Goal: Task Accomplishment & Management: Manage account settings

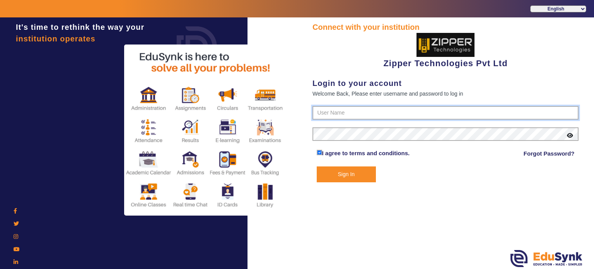
click at [354, 113] on input "text" at bounding box center [445, 113] width 266 height 14
type input "1008790000"
click at [317, 166] on button "Sign In" at bounding box center [347, 174] width 60 height 16
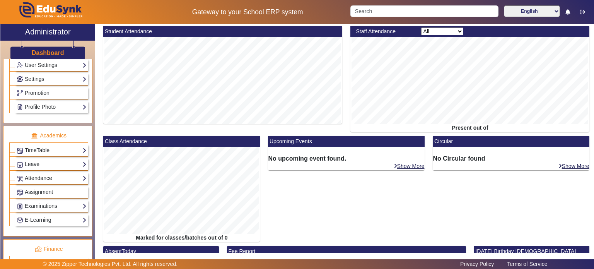
scroll to position [235, 0]
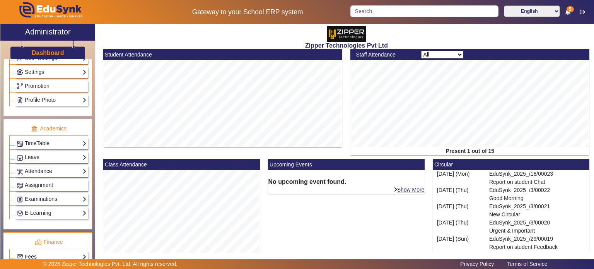
click at [54, 167] on link "Attendance" at bounding box center [52, 171] width 70 height 9
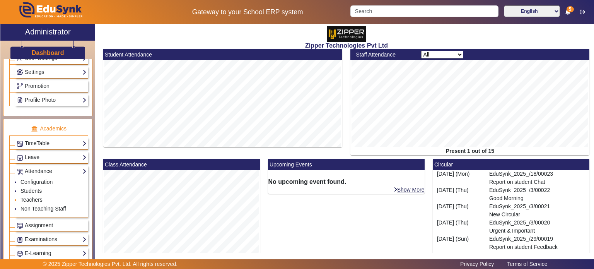
click at [37, 196] on link "Teachers" at bounding box center [31, 199] width 22 height 6
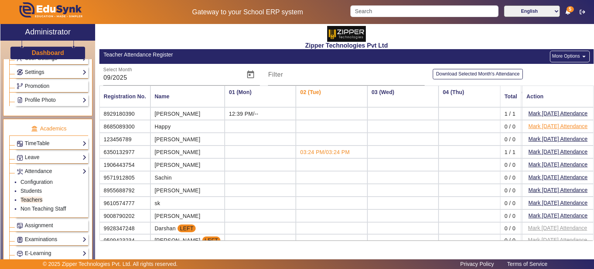
click at [530, 123] on button "Mark [DATE] Attendance" at bounding box center [557, 126] width 61 height 10
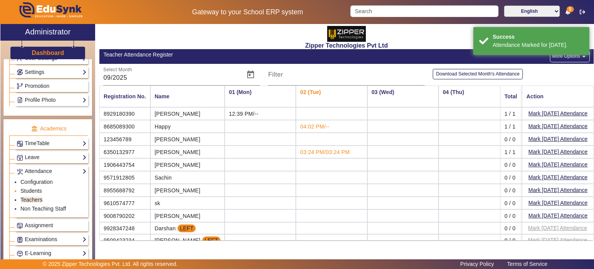
click at [38, 188] on link "Students" at bounding box center [30, 191] width 21 height 6
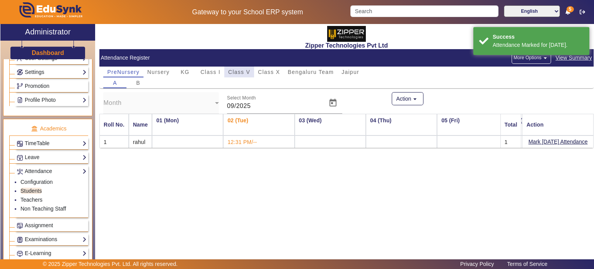
click at [235, 71] on span "Class V" at bounding box center [239, 71] width 22 height 5
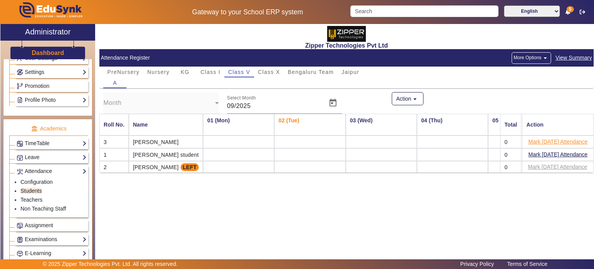
click at [551, 139] on button "Mark [DATE] Attendance" at bounding box center [557, 142] width 61 height 10
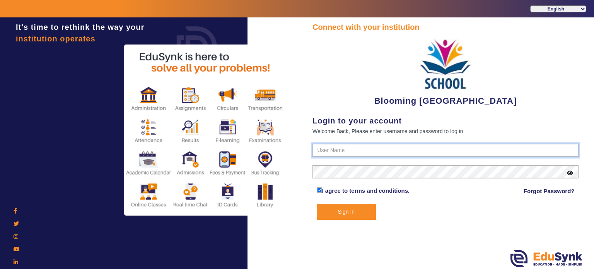
click at [353, 151] on input "text" at bounding box center [445, 150] width 266 height 14
type input "3"
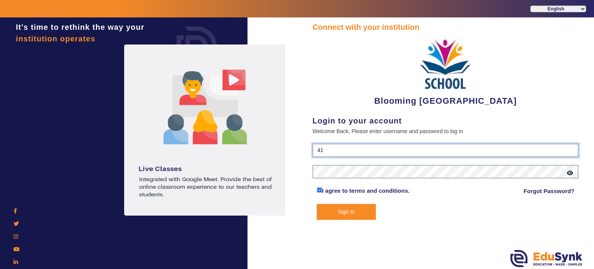
type input "4141419999"
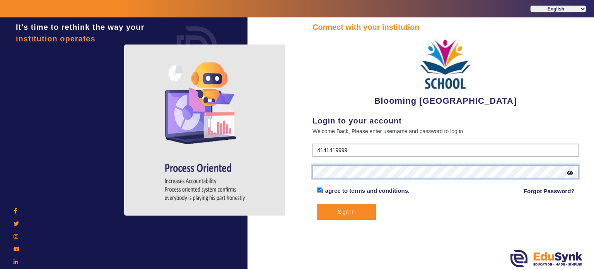
click at [317, 204] on button "Sign In" at bounding box center [347, 212] width 60 height 16
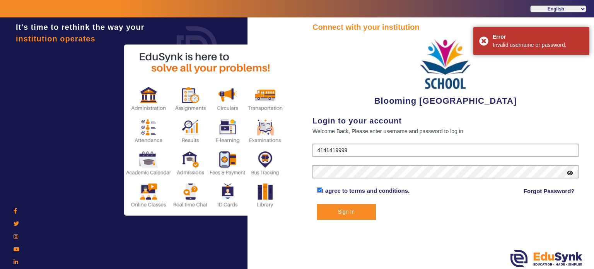
click at [568, 171] on icon at bounding box center [570, 172] width 6 height 5
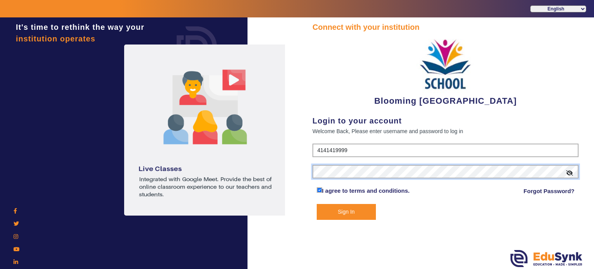
click at [317, 204] on button "Sign In" at bounding box center [347, 212] width 60 height 16
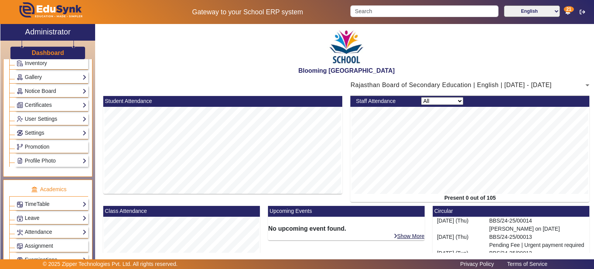
scroll to position [196, 0]
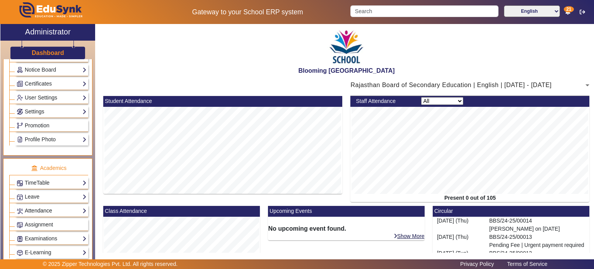
click at [58, 208] on link "Attendance" at bounding box center [52, 210] width 70 height 9
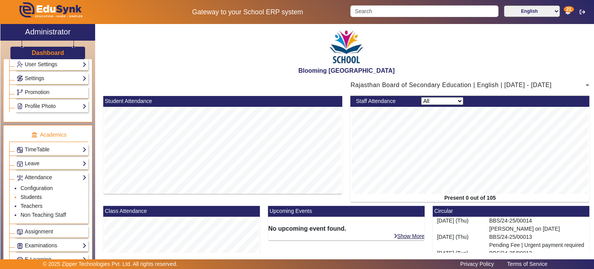
scroll to position [230, 0]
click at [39, 193] on link "Students" at bounding box center [30, 196] width 21 height 6
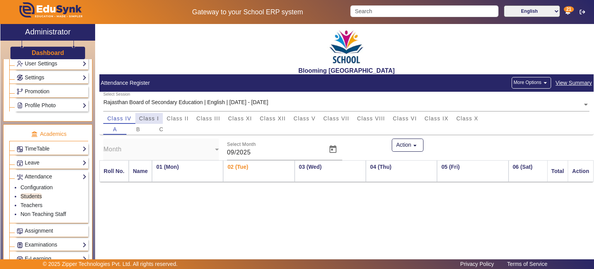
click at [156, 116] on span "Class I" at bounding box center [149, 118] width 20 height 5
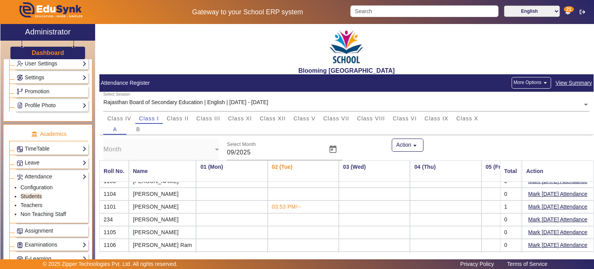
scroll to position [66, 0]
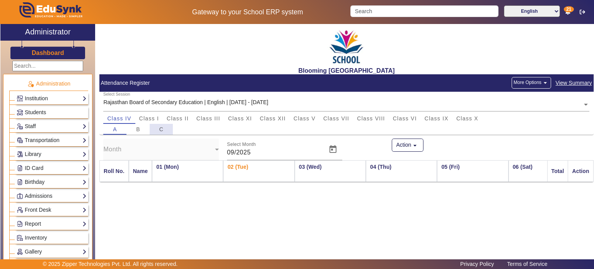
click at [155, 124] on div "C" at bounding box center [161, 129] width 23 height 11
click at [152, 119] on span "Class I" at bounding box center [149, 118] width 20 height 5
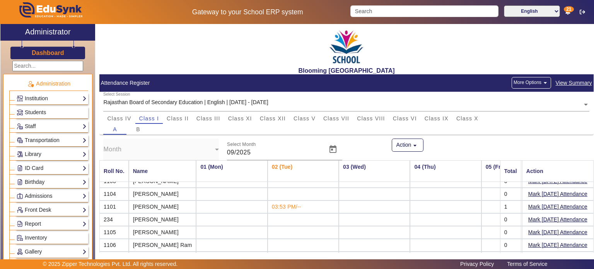
scroll to position [66, 0]
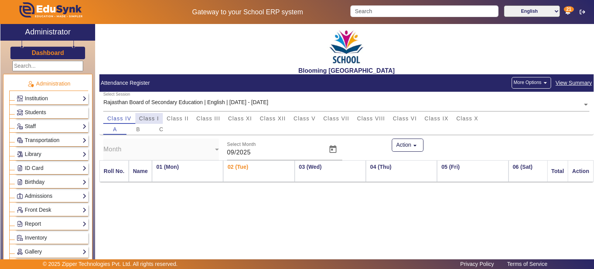
click at [154, 116] on span "Class I" at bounding box center [149, 118] width 20 height 5
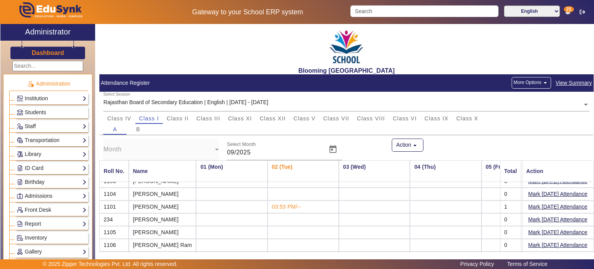
scroll to position [66, 0]
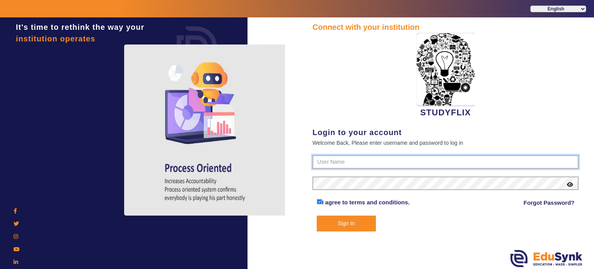
click at [330, 165] on input "text" at bounding box center [445, 162] width 266 height 14
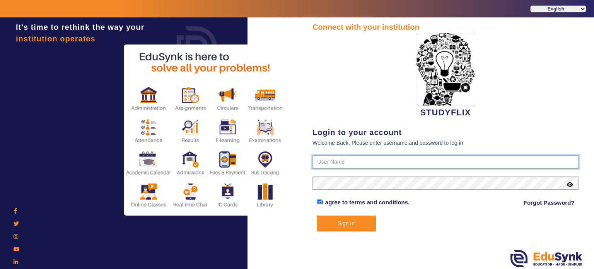
type input "6354922771"
click at [317, 215] on button "Sign In" at bounding box center [347, 223] width 60 height 16
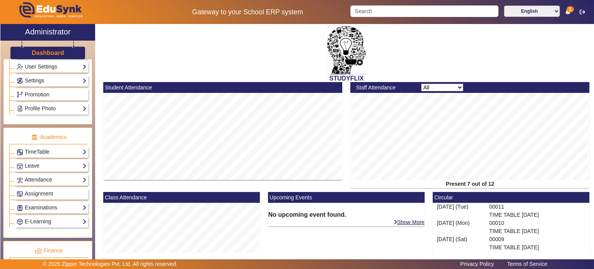
scroll to position [232, 0]
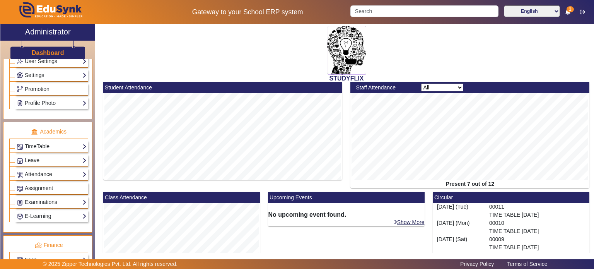
click at [59, 170] on link "Attendance" at bounding box center [52, 174] width 70 height 9
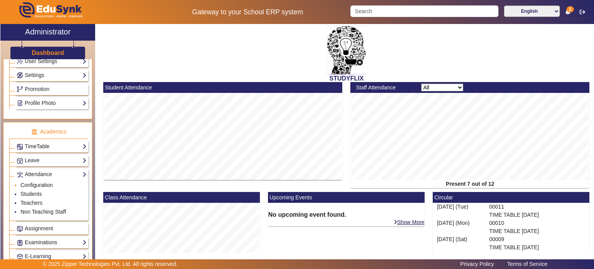
click at [40, 182] on link "Configuration" at bounding box center [36, 185] width 32 height 6
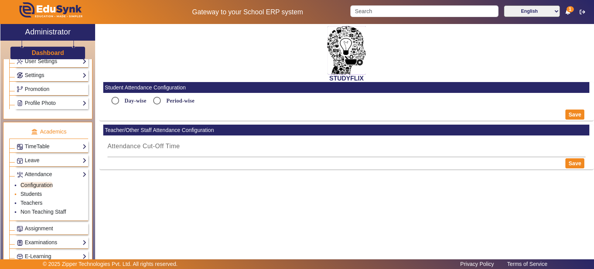
radio input "true"
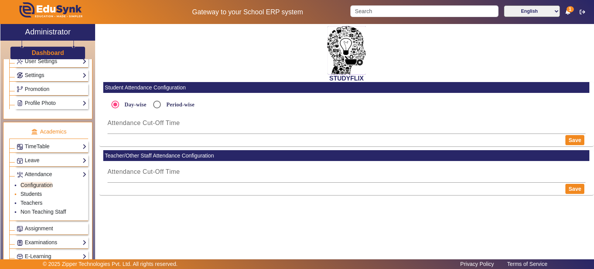
click at [37, 191] on link "Students" at bounding box center [30, 194] width 21 height 6
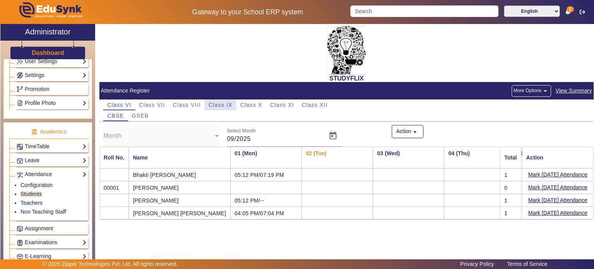
click at [222, 104] on span "Class IX" at bounding box center [220, 104] width 24 height 5
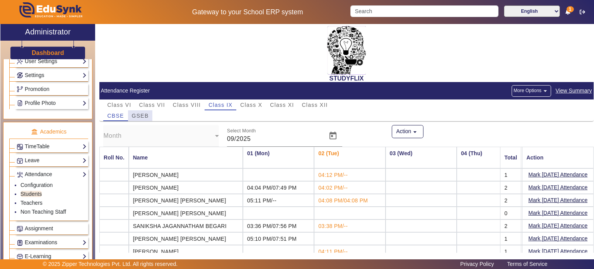
click at [144, 114] on span "GSEB" at bounding box center [140, 115] width 17 height 5
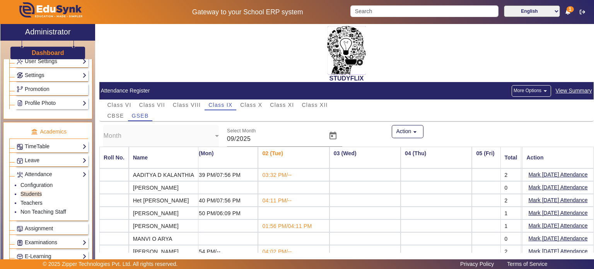
scroll to position [22, 0]
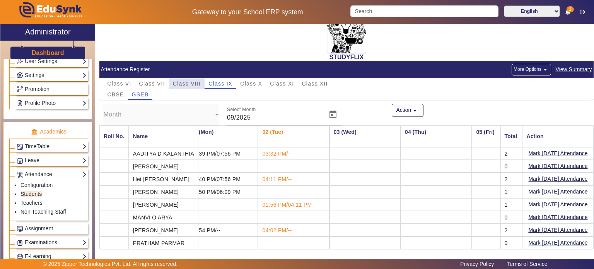
click at [190, 82] on span "Class VIII" at bounding box center [187, 83] width 28 height 5
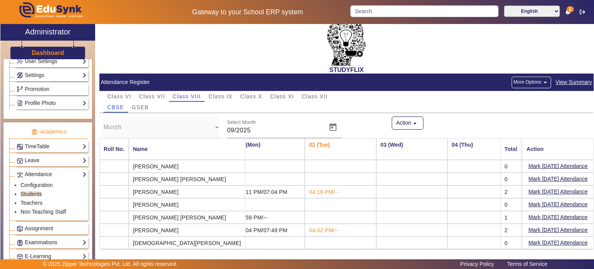
scroll to position [10, 0]
click at [532, 82] on button "More Options arrow_drop_down" at bounding box center [531, 83] width 39 height 12
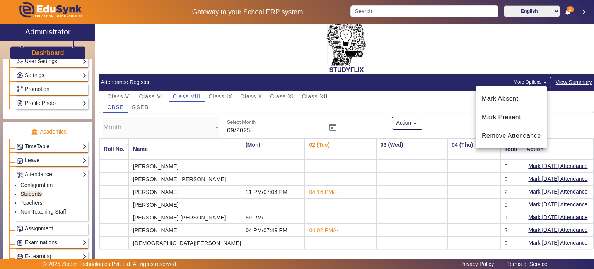
click at [419, 91] on div at bounding box center [297, 134] width 594 height 269
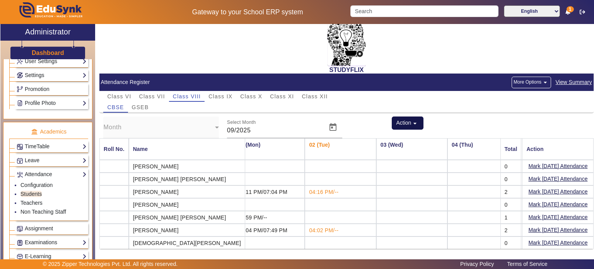
click at [411, 120] on mat-icon "arrow_drop_down" at bounding box center [415, 123] width 8 height 8
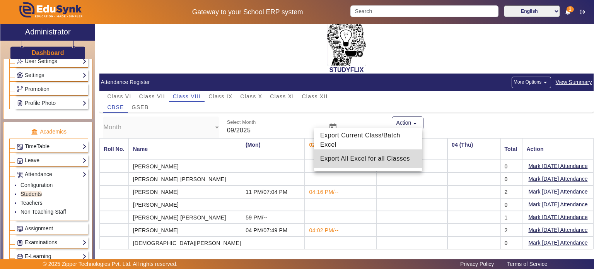
click at [391, 154] on span "Export All Excel for all Classes" at bounding box center [368, 158] width 96 height 9
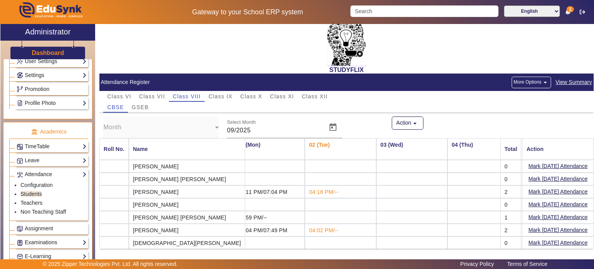
scroll to position [0, 0]
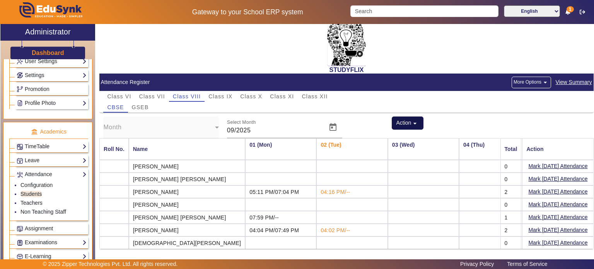
click at [403, 122] on button "Action arrow_drop_down" at bounding box center [408, 122] width 32 height 13
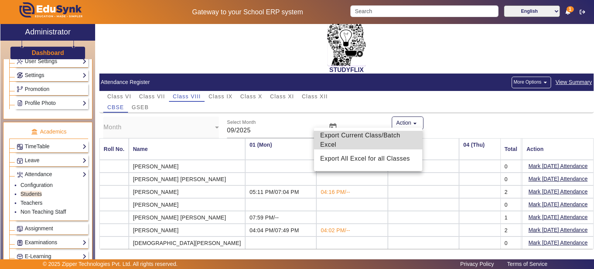
click at [384, 136] on span "Export Current Class/Batch Excel" at bounding box center [368, 140] width 96 height 19
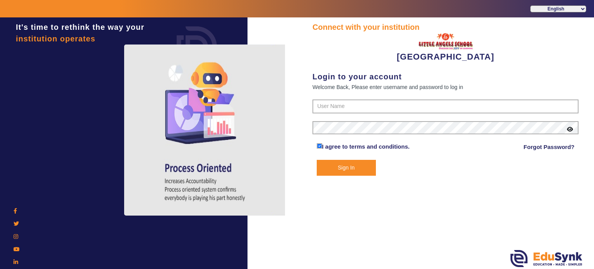
click at [324, 96] on div "Connect with your institution Little Angels School Login to your account Welcom…" at bounding box center [445, 98] width 266 height 154
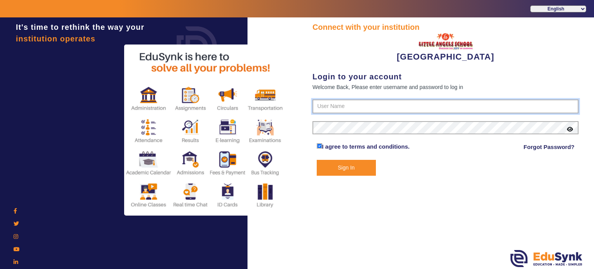
click at [325, 102] on input "text" at bounding box center [445, 106] width 266 height 14
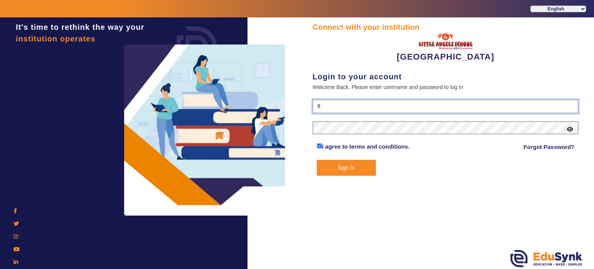
type input "8536974880"
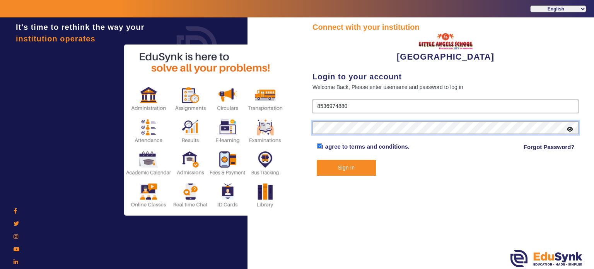
click at [317, 160] on button "Sign In" at bounding box center [347, 168] width 60 height 16
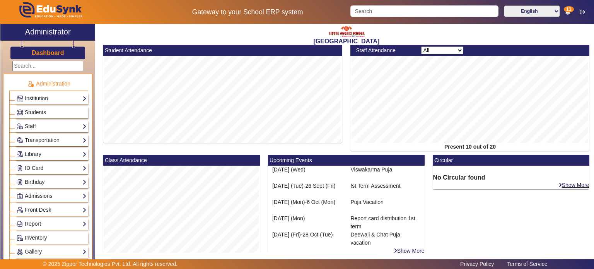
click at [449, 48] on select "All Teacher Non-Teaching" at bounding box center [442, 50] width 42 height 8
click at [421, 46] on select "All Teacher Non-Teaching" at bounding box center [442, 50] width 42 height 8
click at [436, 49] on select "All Teacher Non-Teaching" at bounding box center [442, 50] width 42 height 8
select select "nonteaching"
click at [421, 46] on select "All Teacher Non-Teaching" at bounding box center [442, 50] width 42 height 8
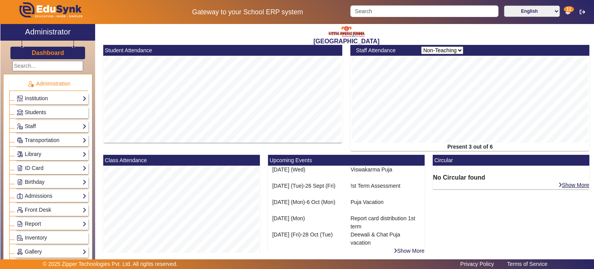
click at [40, 113] on span "Students" at bounding box center [35, 112] width 21 height 6
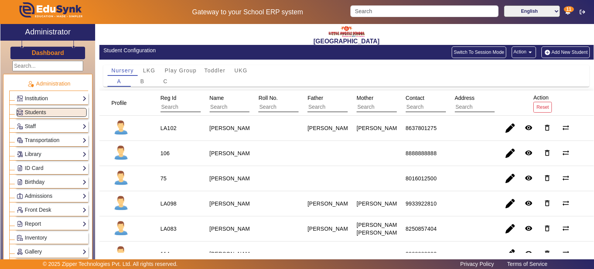
click at [46, 99] on link "Institution" at bounding box center [52, 98] width 70 height 9
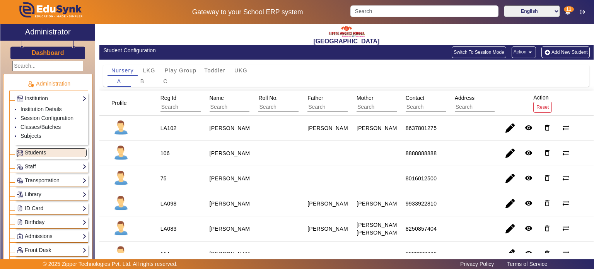
click at [42, 164] on link "Staff" at bounding box center [52, 166] width 70 height 9
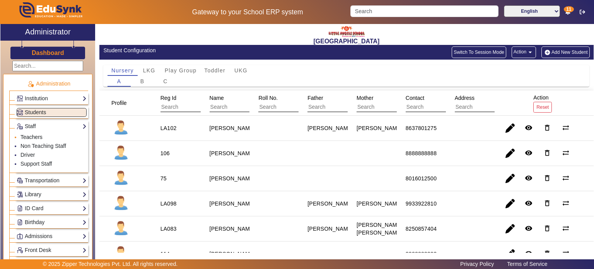
click at [32, 136] on link "Teachers" at bounding box center [31, 137] width 22 height 6
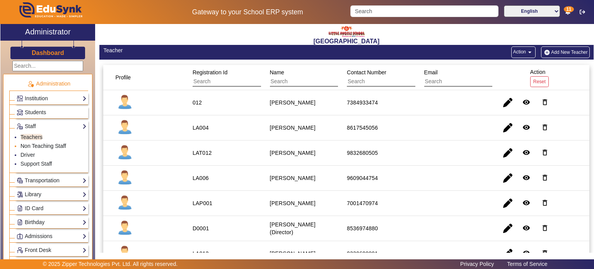
click at [42, 145] on link "Non Teaching Staff" at bounding box center [43, 146] width 46 height 6
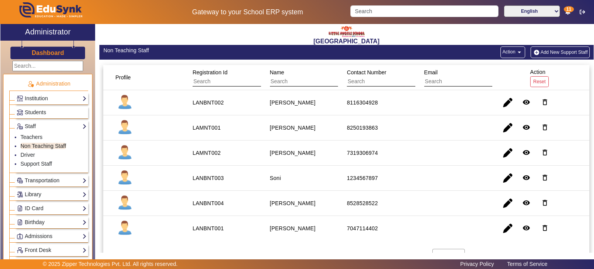
scroll to position [14, 0]
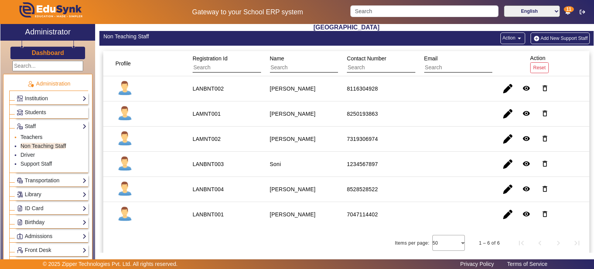
click at [38, 136] on link "Teachers" at bounding box center [31, 137] width 22 height 6
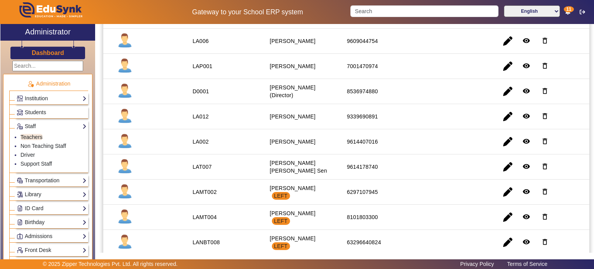
scroll to position [215, 0]
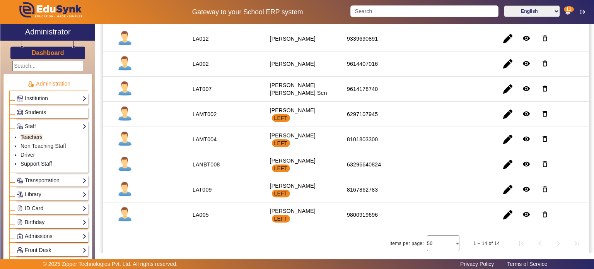
click at [56, 55] on h3 "Dashboard" at bounding box center [48, 52] width 32 height 7
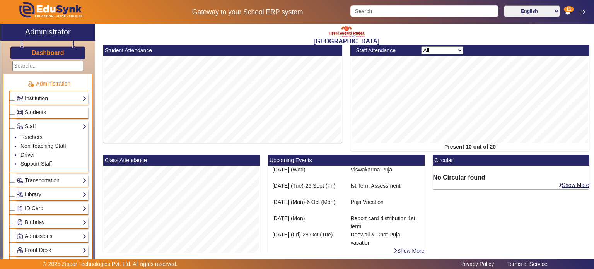
click at [432, 48] on select "All Teacher Non-Teaching" at bounding box center [442, 50] width 42 height 8
select select "nonteaching"
click at [421, 46] on select "All Teacher Non-Teaching" at bounding box center [442, 50] width 42 height 8
click at [52, 143] on link "Non Teaching Staff" at bounding box center [43, 146] width 46 height 6
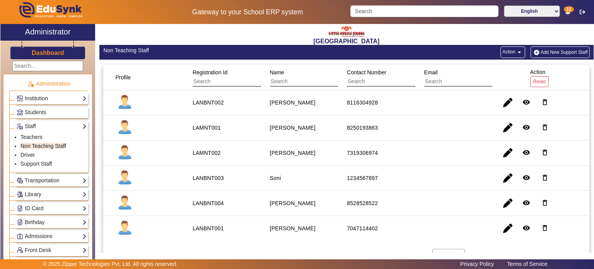
scroll to position [14, 0]
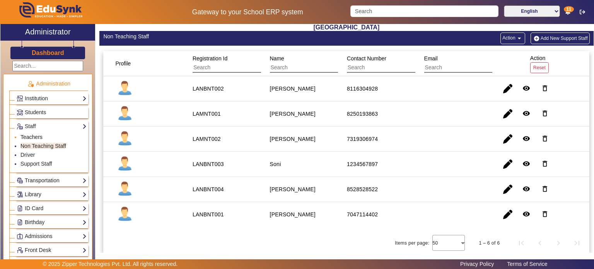
click at [38, 135] on link "Teachers" at bounding box center [31, 137] width 22 height 6
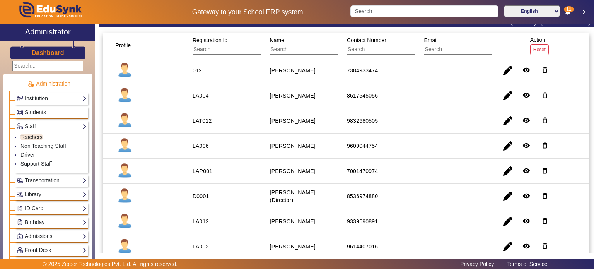
scroll to position [31, 0]
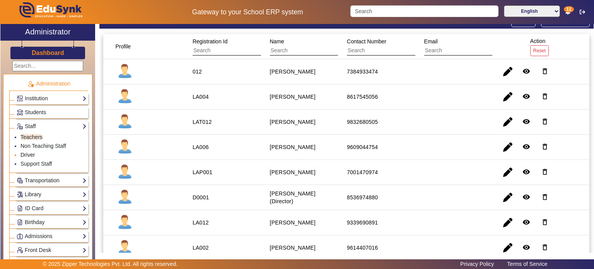
click at [28, 154] on link "Driver" at bounding box center [27, 155] width 14 height 6
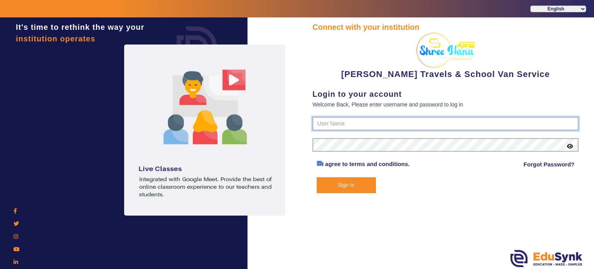
click at [343, 123] on input "text" at bounding box center [445, 124] width 266 height 14
paste input "9713429926"
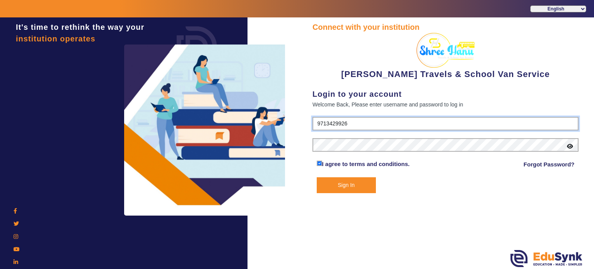
type input "9713429926"
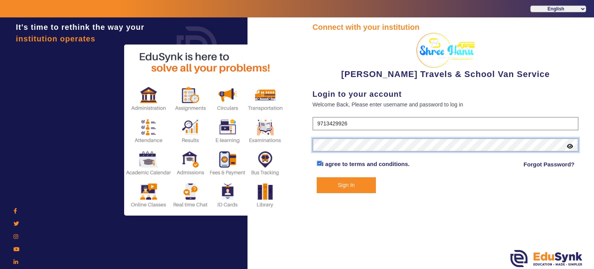
click at [317, 177] on button "Sign In" at bounding box center [347, 185] width 60 height 16
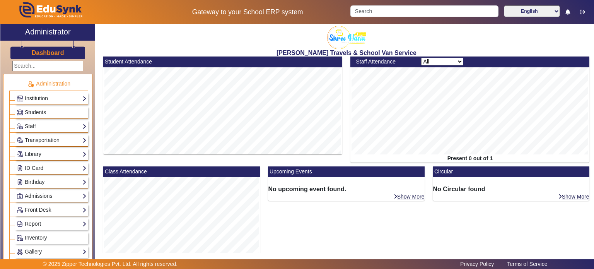
click at [47, 96] on link "Institution" at bounding box center [52, 98] width 70 height 9
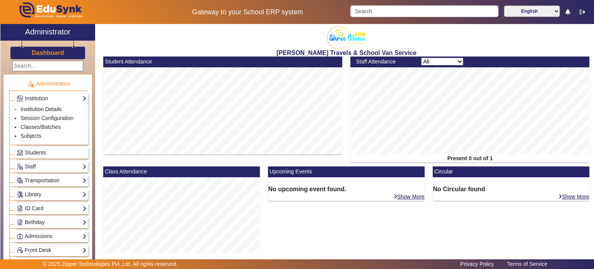
click at [47, 108] on link "Institution Details" at bounding box center [40, 109] width 41 height 6
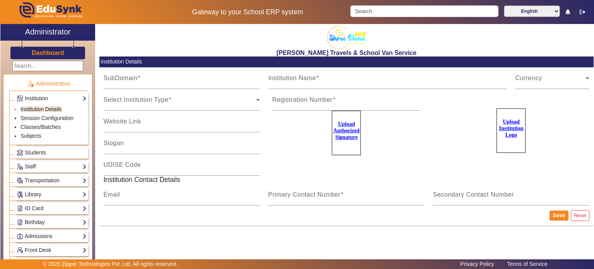
type input "shreehanu"
type input "[PERSON_NAME] Travels & School Van Service"
type input "Your Children, Our Responsibility"
type input "NA"
type input "[EMAIL_ADDRESS][DOMAIN_NAME]"
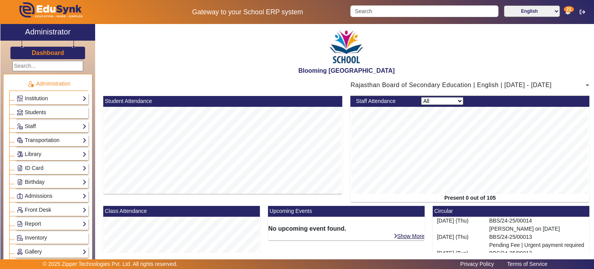
click at [54, 109] on link "Students" at bounding box center [52, 112] width 70 height 9
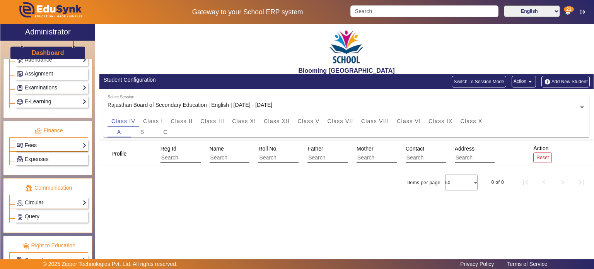
scroll to position [357, 0]
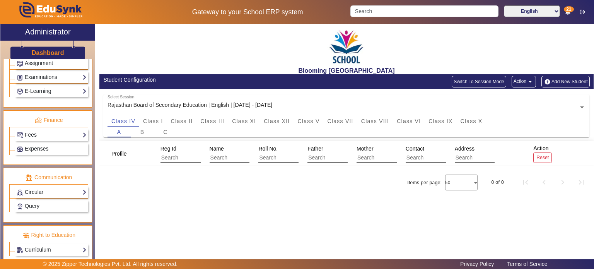
click at [57, 188] on link "Circular" at bounding box center [52, 192] width 70 height 9
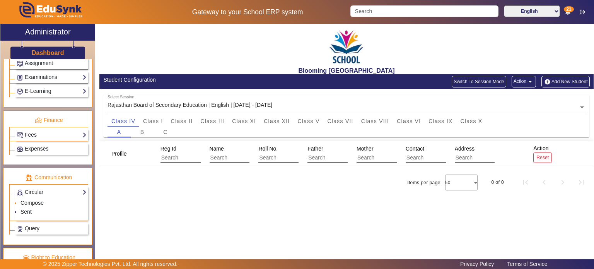
click at [38, 200] on link "Compose" at bounding box center [31, 203] width 23 height 6
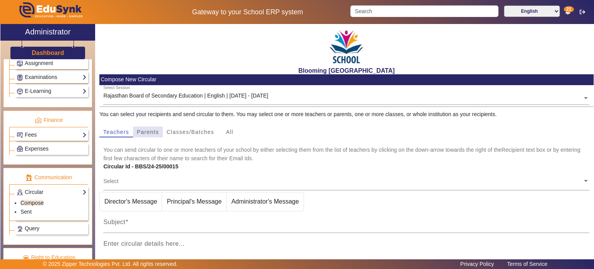
click at [152, 131] on span "Parents" at bounding box center [148, 131] width 22 height 5
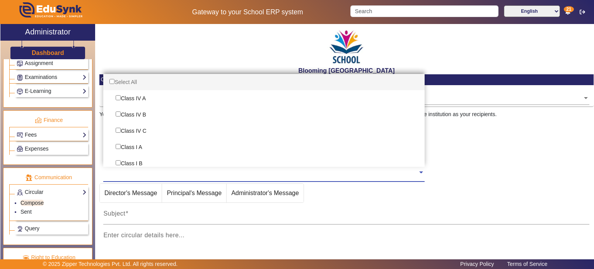
click at [179, 172] on input "text" at bounding box center [260, 172] width 314 height 7
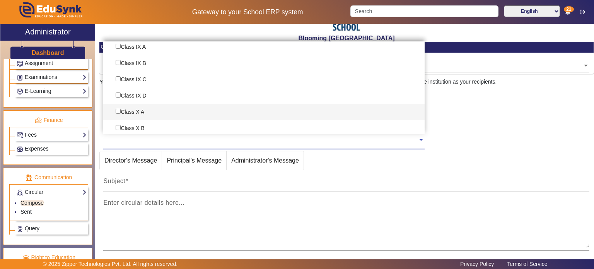
scroll to position [589, 0]
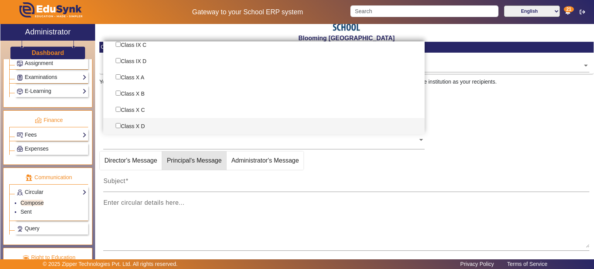
click at [187, 164] on span "Principal's Message" at bounding box center [194, 160] width 64 height 19
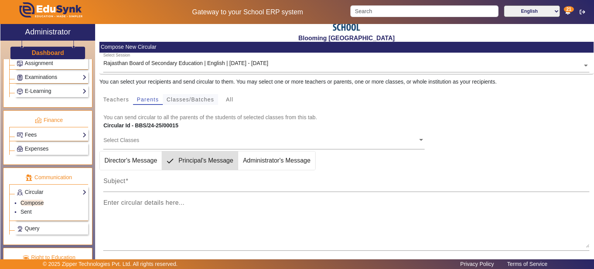
click at [191, 104] on span "Classes/Batches" at bounding box center [191, 99] width 48 height 11
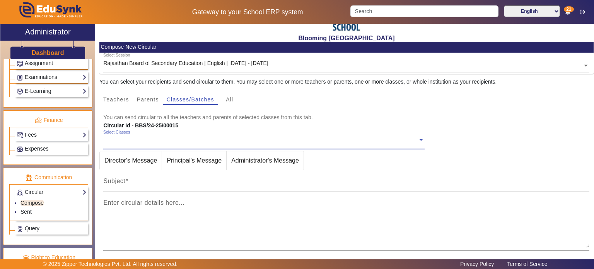
click at [181, 142] on input "text" at bounding box center [260, 139] width 314 height 7
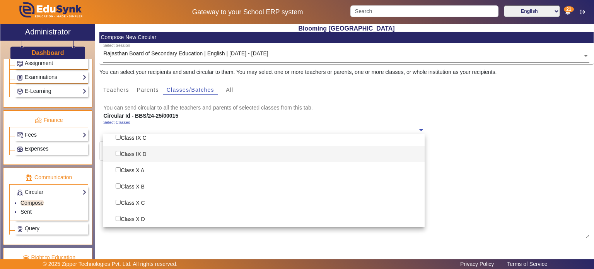
scroll to position [43, 0]
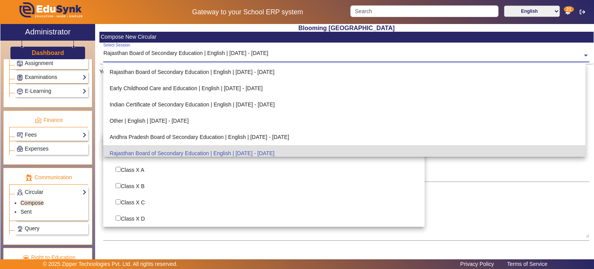
click at [207, 46] on div "Select Session Rajasthan Board of Secondary Education | English | Apr 2025 - Ma…" at bounding box center [342, 51] width 479 height 17
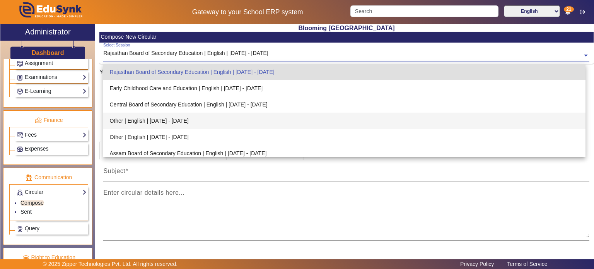
click at [189, 117] on div "Other | English | Dec 2025 - Sept 2026" at bounding box center [344, 121] width 482 height 16
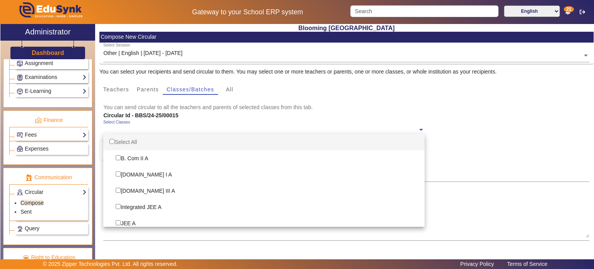
click at [187, 133] on input "text" at bounding box center [260, 129] width 314 height 7
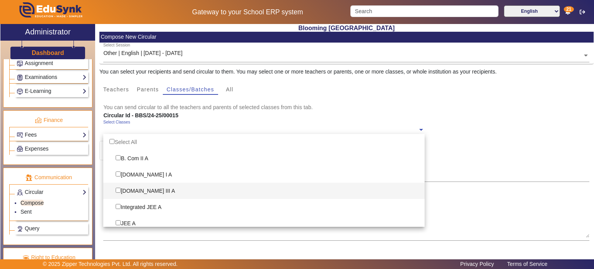
scroll to position [20, 0]
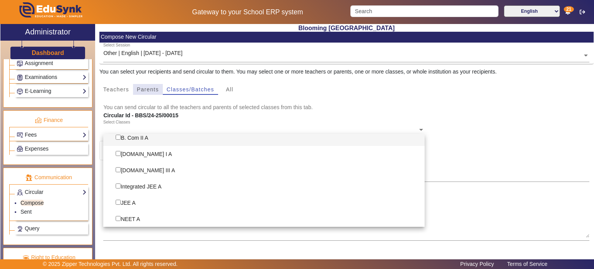
click at [158, 88] on span "Parents" at bounding box center [148, 89] width 22 height 5
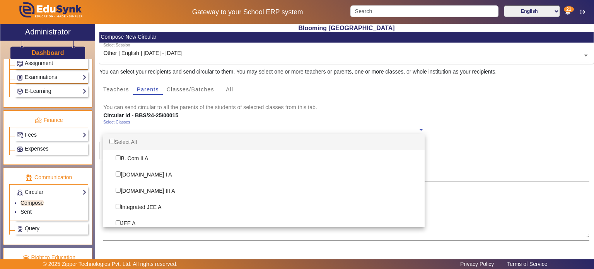
click at [171, 131] on input "text" at bounding box center [260, 129] width 314 height 7
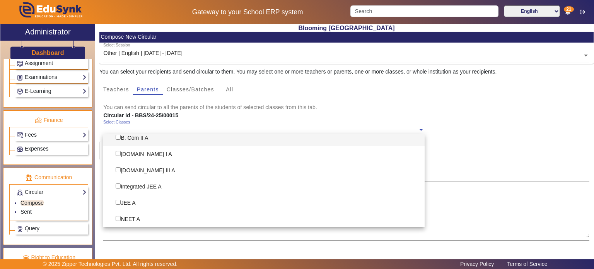
click at [172, 55] on input "text" at bounding box center [346, 56] width 486 height 8
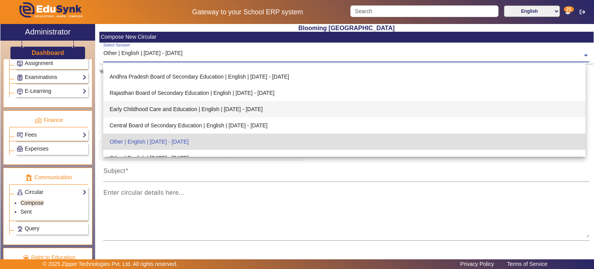
scroll to position [60, 0]
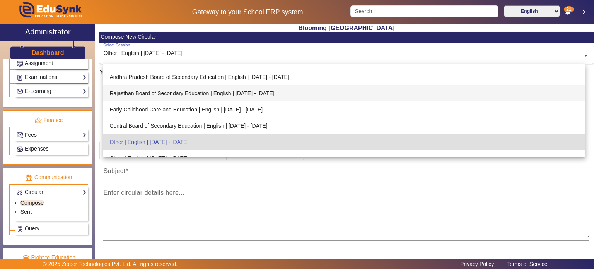
click at [167, 91] on div "Rajasthan Board of Secondary Education | English | [DATE] - [DATE]" at bounding box center [344, 93] width 482 height 16
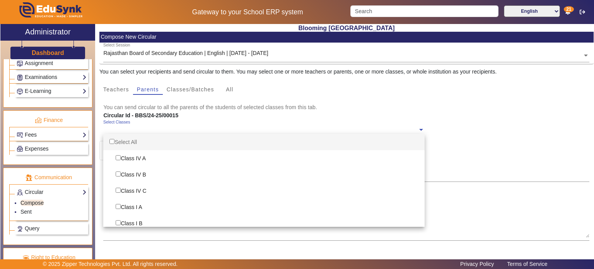
click at [165, 130] on input "text" at bounding box center [260, 129] width 314 height 7
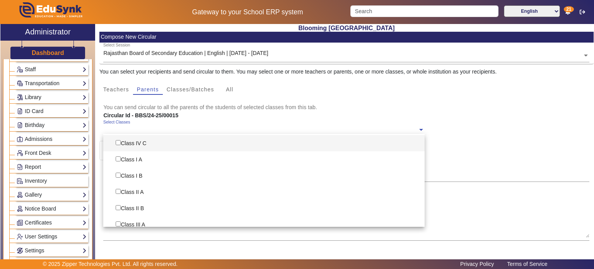
scroll to position [0, 0]
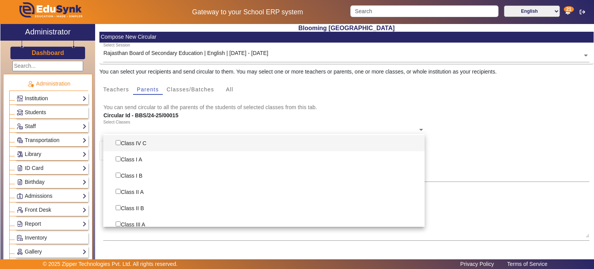
click at [53, 97] on link "Institution" at bounding box center [52, 98] width 70 height 9
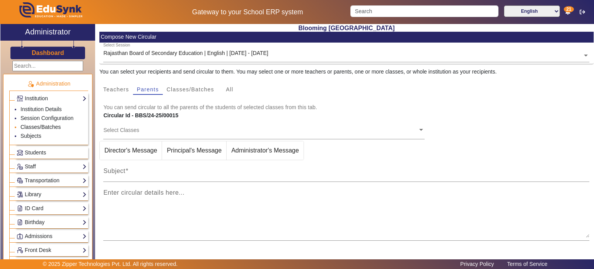
click at [42, 124] on link "Classes/Batches" at bounding box center [40, 127] width 40 height 6
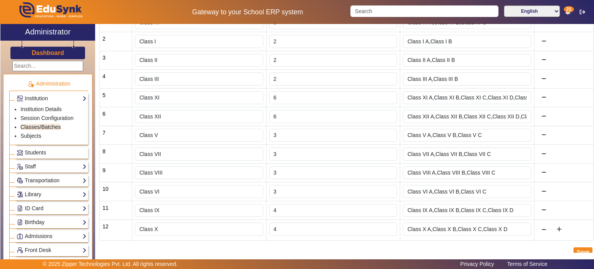
scroll to position [172, 0]
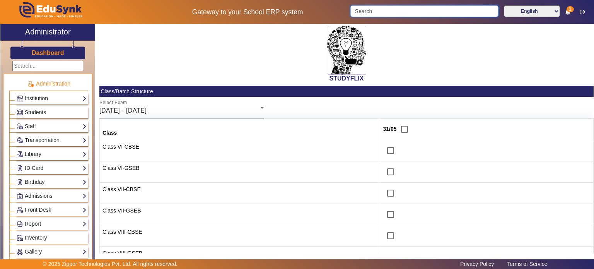
click at [380, 16] on input "Search" at bounding box center [424, 11] width 148 height 12
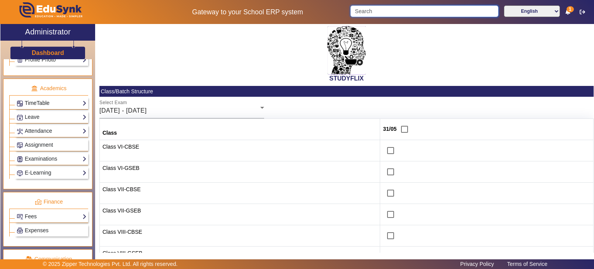
scroll to position [276, 0]
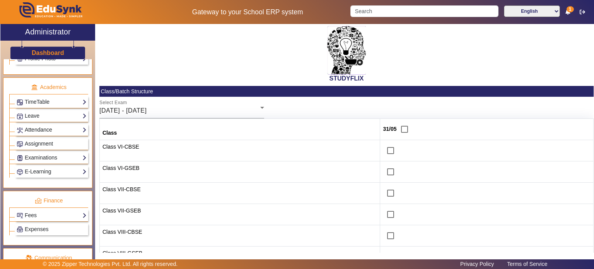
click at [53, 128] on link "Attendance" at bounding box center [52, 129] width 70 height 9
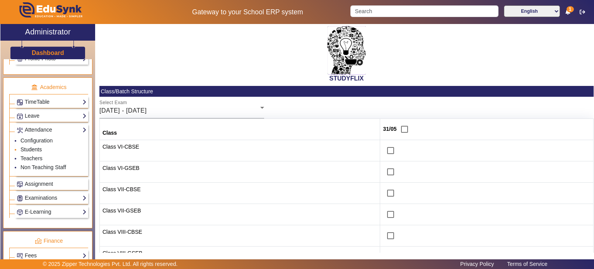
click at [38, 146] on link "Students" at bounding box center [30, 149] width 21 height 6
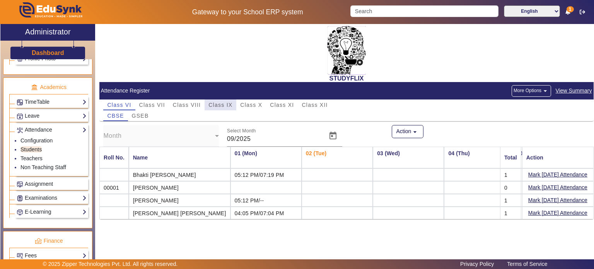
click at [228, 106] on span "Class IX" at bounding box center [220, 104] width 24 height 5
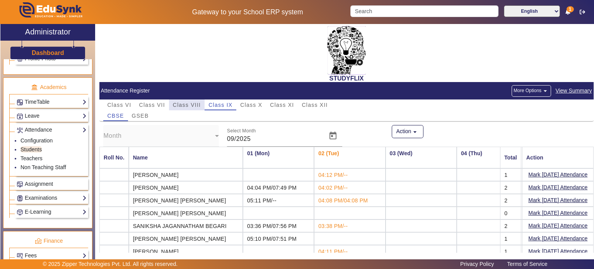
click at [195, 106] on span "Class VIII" at bounding box center [187, 104] width 28 height 5
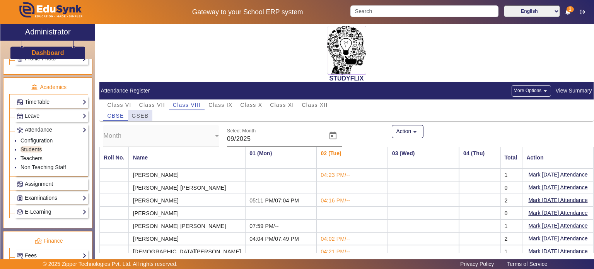
click at [149, 115] on div "GSEB" at bounding box center [140, 115] width 25 height 11
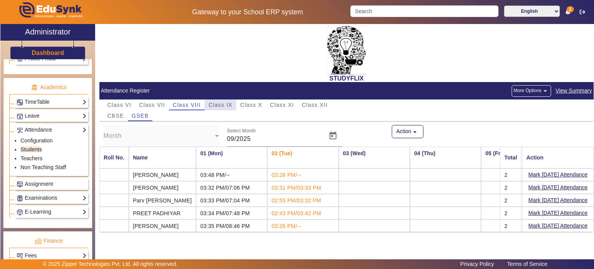
click at [228, 104] on span "Class IX" at bounding box center [220, 104] width 24 height 5
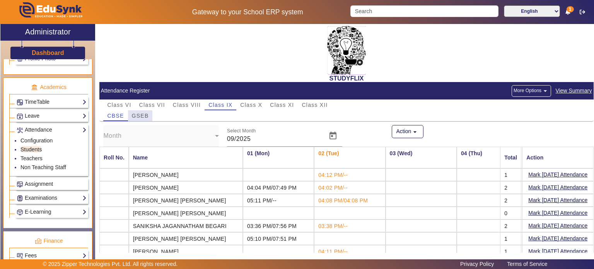
click at [149, 115] on div "GSEB" at bounding box center [140, 115] width 25 height 11
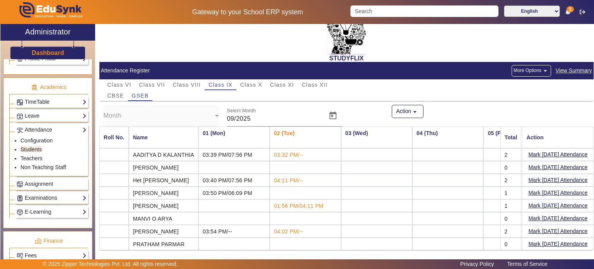
scroll to position [22, 0]
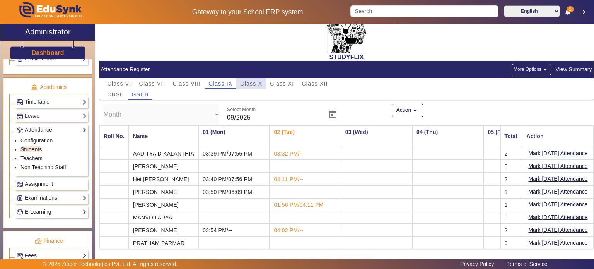
click at [251, 81] on span "Class X" at bounding box center [251, 83] width 22 height 5
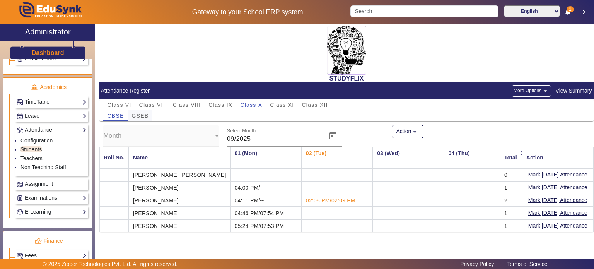
click at [145, 117] on span "GSEB" at bounding box center [140, 115] width 17 height 5
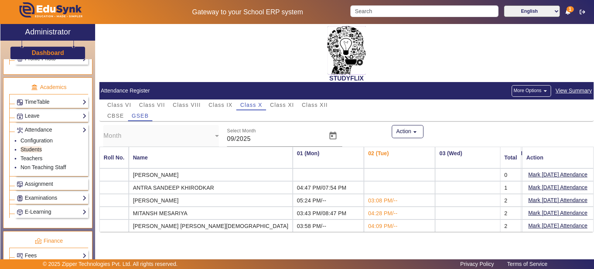
click at [153, 211] on mat-cell "MITANSH MESARIYA" at bounding box center [211, 212] width 164 height 13
copy mat-cell "MITANSH"
click at [401, 14] on input "Search" at bounding box center [424, 11] width 148 height 12
paste input "MITANSH"
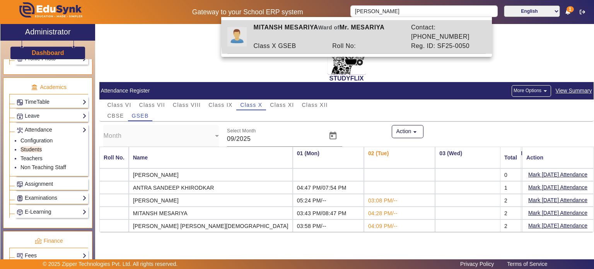
click at [391, 29] on div "MITANSH MESARIYA Ward of Mr. MESARIYA" at bounding box center [327, 32] width 157 height 19
type input "MITANSH MESARIYA"
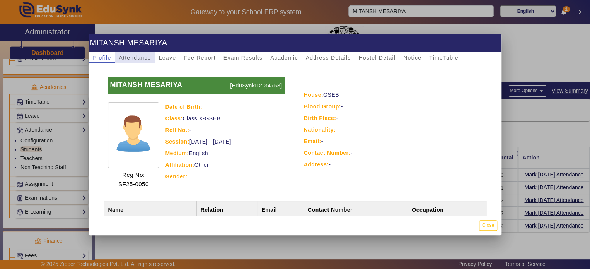
click at [131, 57] on span "Attendance" at bounding box center [135, 57] width 32 height 5
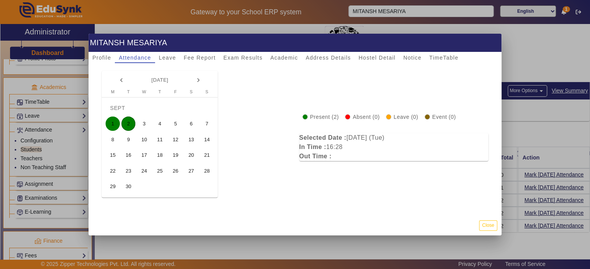
click at [113, 127] on span "1" at bounding box center [113, 123] width 14 height 14
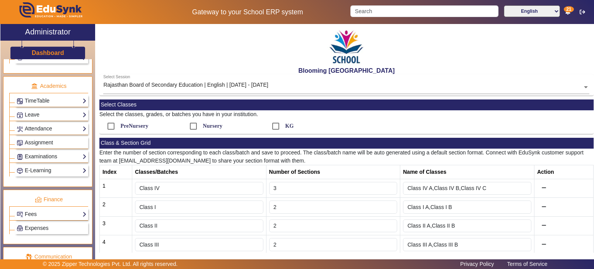
scroll to position [278, 0]
drag, startPoint x: 46, startPoint y: 188, endPoint x: 38, endPoint y: 215, distance: 27.9
click at [38, 215] on div "Fees Institution Fee Setup Class Fee Setup Student Fee Setup Fee Audit Payment …" at bounding box center [51, 214] width 73 height 12
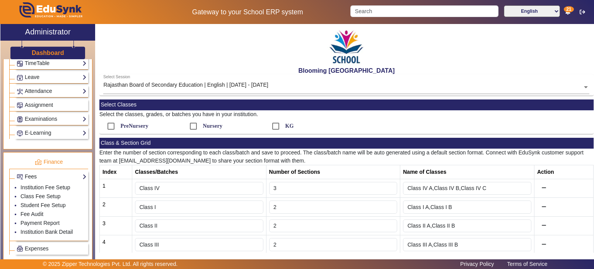
scroll to position [316, 0]
click at [38, 218] on link "Payment Report" at bounding box center [39, 221] width 39 height 6
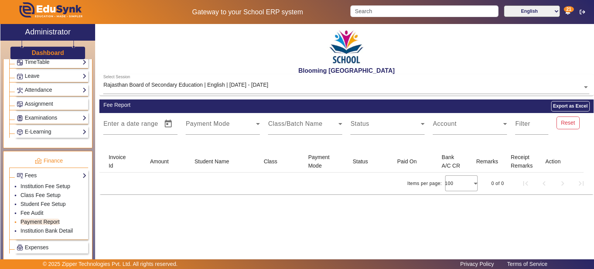
click at [38, 218] on link "Payment Report" at bounding box center [39, 221] width 39 height 6
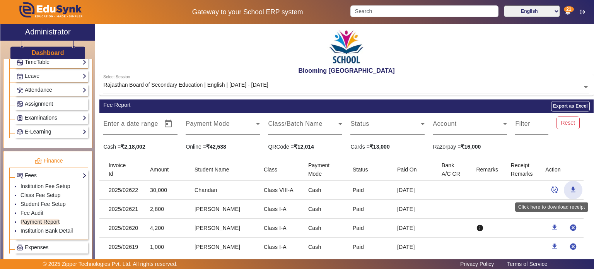
click at [572, 188] on mat-icon "download" at bounding box center [573, 190] width 8 height 8
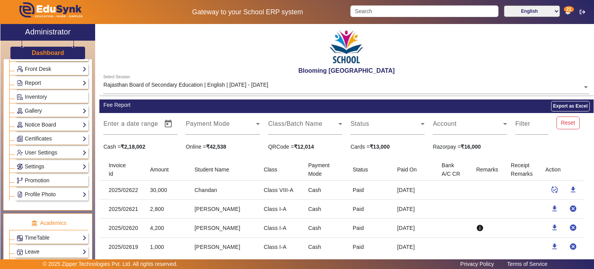
scroll to position [139, 0]
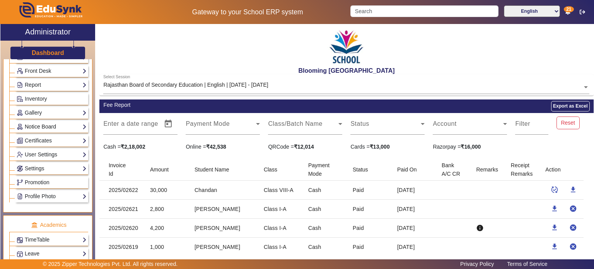
click at [45, 123] on link "Notice Board" at bounding box center [52, 126] width 70 height 9
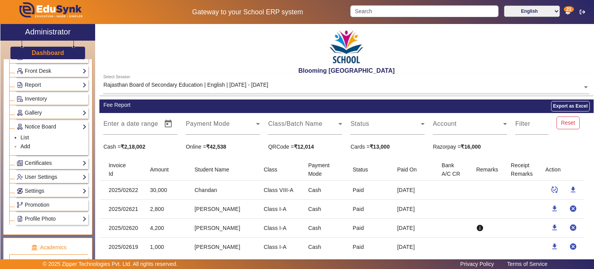
click at [29, 145] on link "Add" at bounding box center [25, 146] width 10 height 6
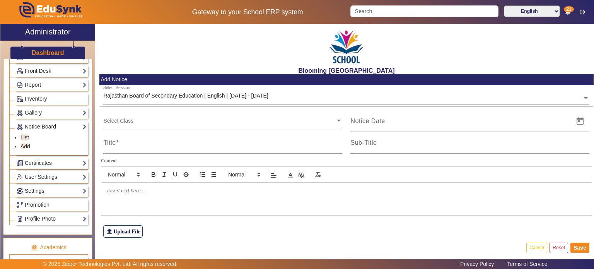
click at [186, 122] on input "text" at bounding box center [219, 120] width 232 height 7
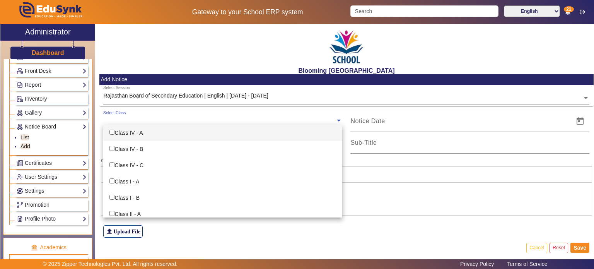
click at [165, 135] on div "Class IV - A" at bounding box center [222, 133] width 239 height 16
checkbox input "true"
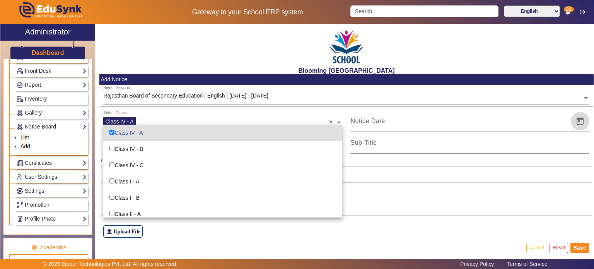
click at [571, 120] on span "Open calendar" at bounding box center [580, 121] width 19 height 19
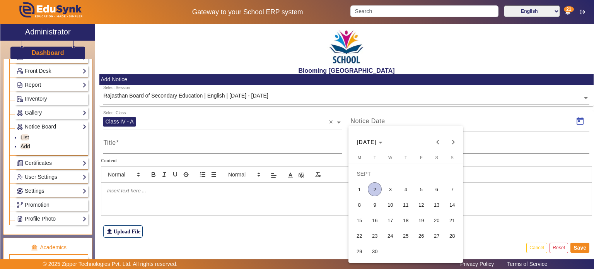
click at [374, 190] on span "2" at bounding box center [375, 189] width 14 height 14
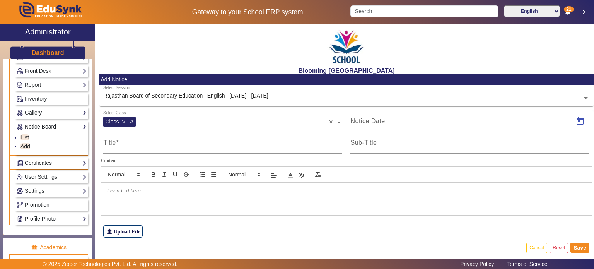
type input "02/09/2025"
click at [278, 146] on input "Title" at bounding box center [222, 145] width 239 height 9
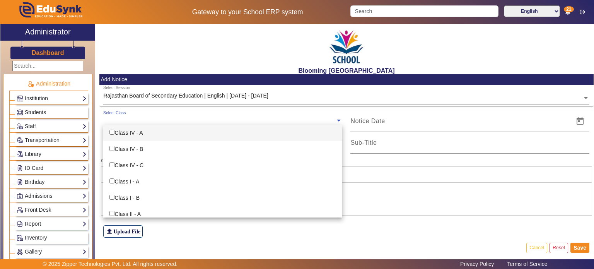
click at [172, 122] on input "text" at bounding box center [219, 120] width 232 height 7
click at [167, 133] on div "Class IV - A" at bounding box center [222, 133] width 239 height 16
checkbox input "true"
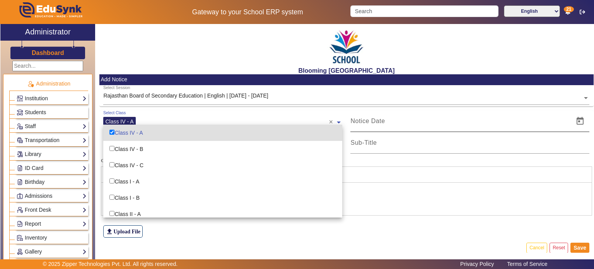
click at [365, 116] on input at bounding box center [459, 120] width 219 height 9
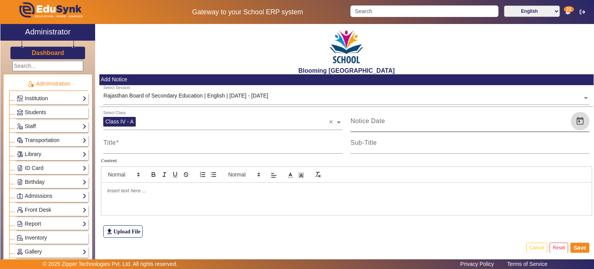
click at [578, 120] on span "Open calendar" at bounding box center [580, 121] width 19 height 19
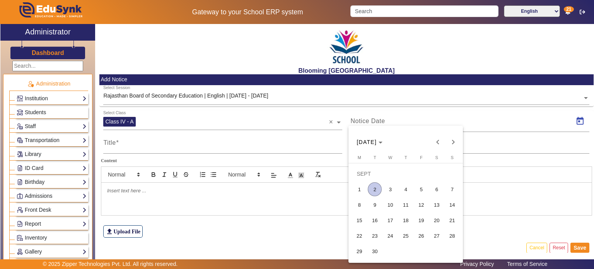
click at [374, 186] on span "2" at bounding box center [375, 189] width 14 height 14
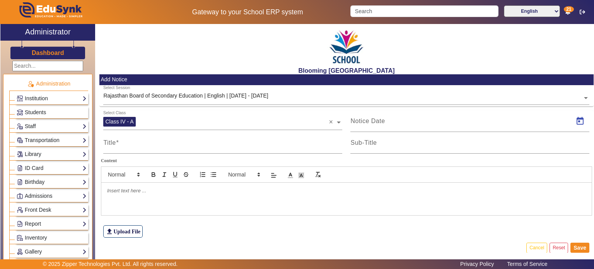
type input "02/09/2025"
click at [253, 146] on input "Title" at bounding box center [222, 145] width 239 height 9
type input "D"
type input "Today Activity"
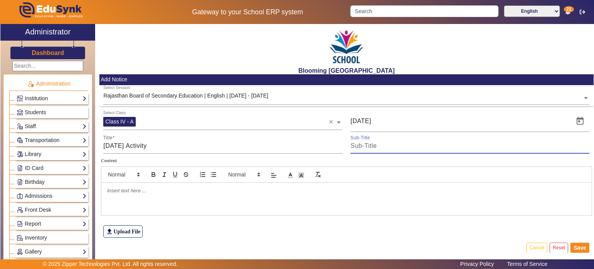
click at [188, 209] on div at bounding box center [346, 199] width 490 height 32
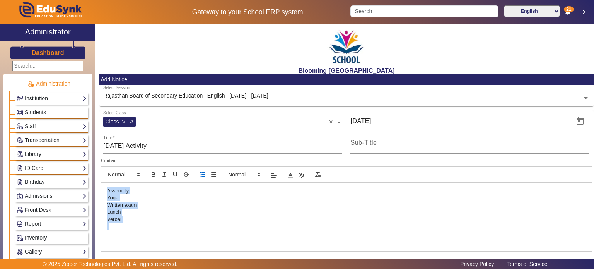
click at [203, 174] on line "list: ordered" at bounding box center [203, 174] width 3 height 0
click at [320, 172] on icon "clean" at bounding box center [317, 174] width 7 height 7
click at [204, 174] on icon "list: ordered" at bounding box center [202, 174] width 7 height 7
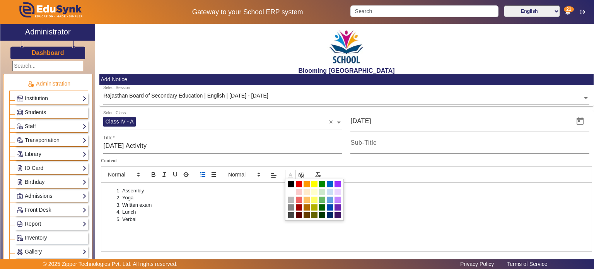
click at [285, 175] on span at bounding box center [290, 174] width 11 height 9
click at [324, 184] on span at bounding box center [322, 184] width 6 height 6
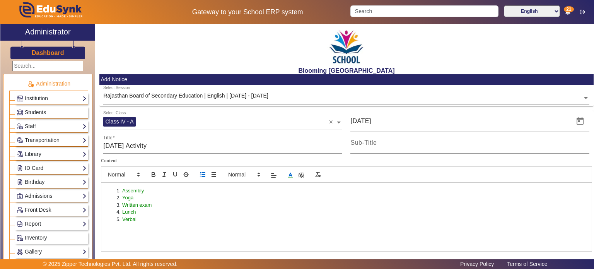
click at [263, 201] on li "Written exam" at bounding box center [349, 204] width 471 height 7
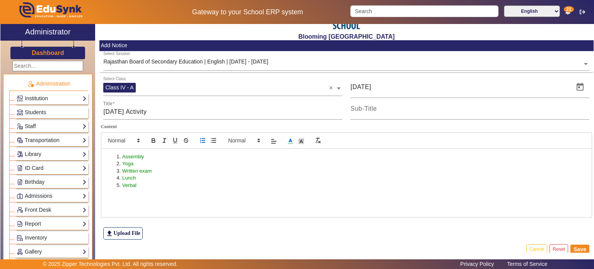
scroll to position [44, 0]
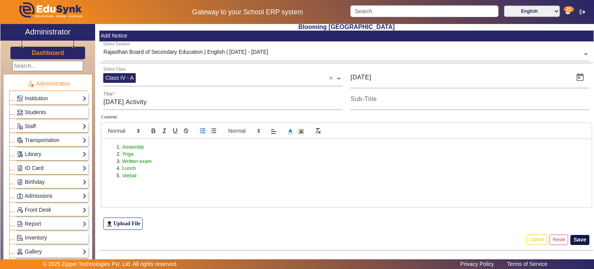
click at [574, 236] on button "Save" at bounding box center [579, 240] width 19 height 10
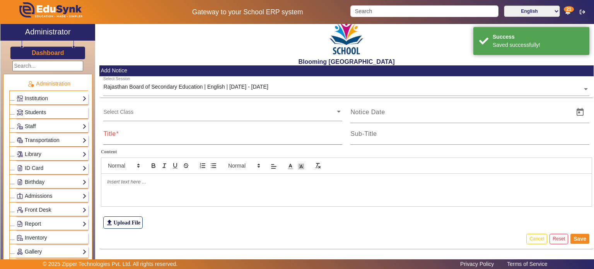
scroll to position [8, 0]
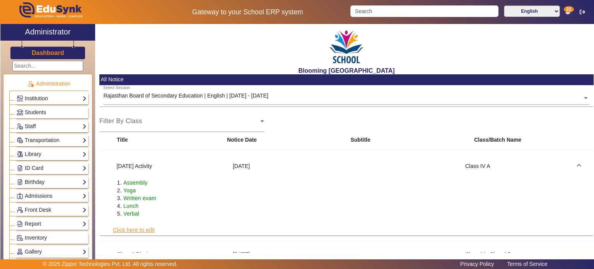
click at [139, 227] on link "Click here to edit" at bounding box center [134, 229] width 43 height 9
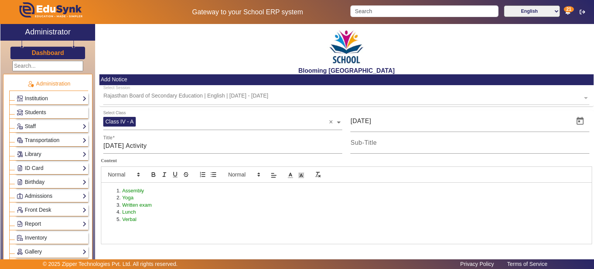
click at [156, 211] on li "Lunch" at bounding box center [349, 211] width 471 height 7
click at [214, 173] on icon "list: bullet" at bounding box center [213, 174] width 7 height 7
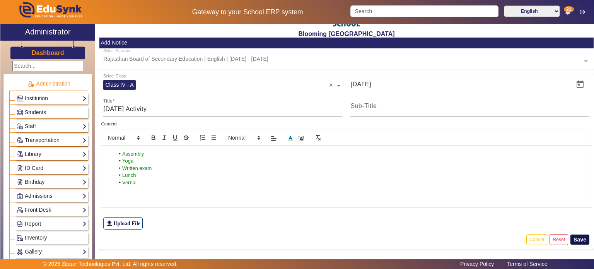
click at [583, 236] on button "Save" at bounding box center [579, 239] width 19 height 10
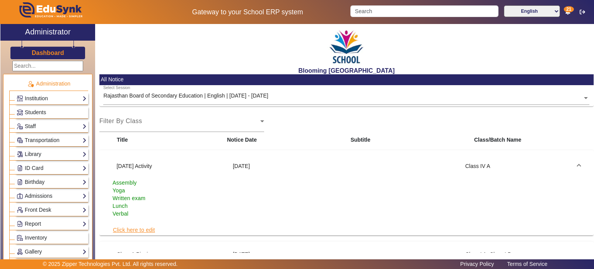
click at [139, 226] on link "Click here to edit" at bounding box center [134, 229] width 43 height 9
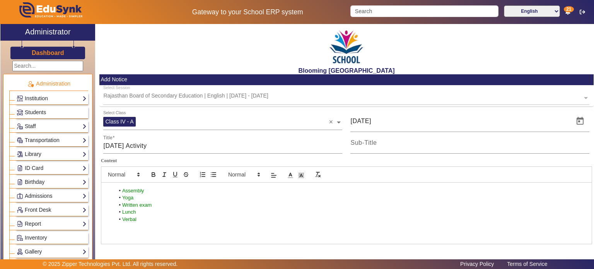
scroll to position [37, 0]
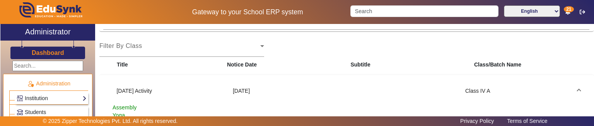
scroll to position [140, 0]
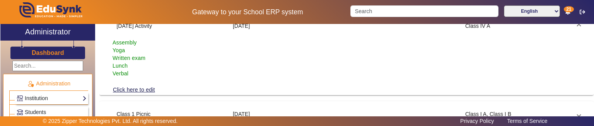
drag, startPoint x: 121, startPoint y: 41, endPoint x: 124, endPoint y: 27, distance: 14.3
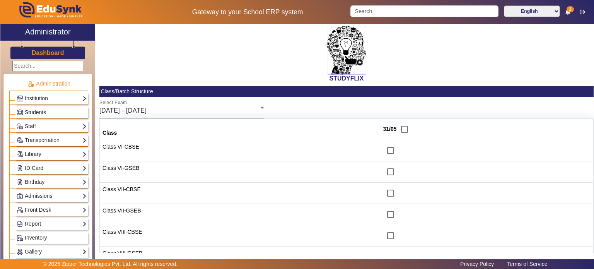
click at [45, 112] on span "Students" at bounding box center [35, 112] width 21 height 6
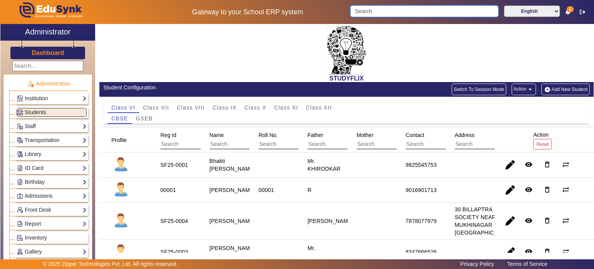
click at [372, 13] on input "Search" at bounding box center [424, 11] width 148 height 12
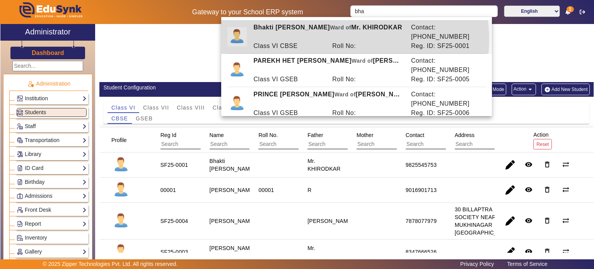
click at [345, 41] on div "Roll No:" at bounding box center [367, 45] width 79 height 9
type input "Bhakti Sandeep Khirodkar"
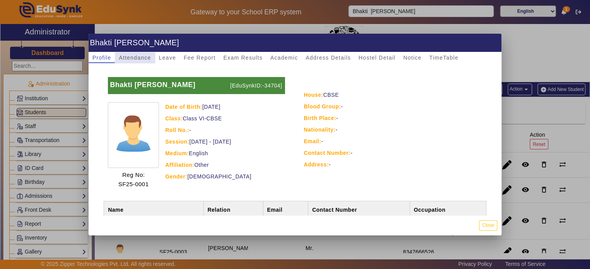
click at [148, 61] on span "Attendance" at bounding box center [135, 57] width 32 height 11
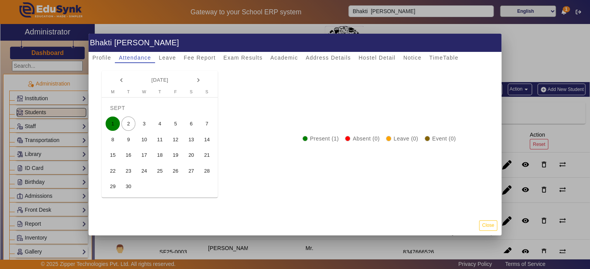
click at [111, 123] on span "1" at bounding box center [113, 123] width 14 height 14
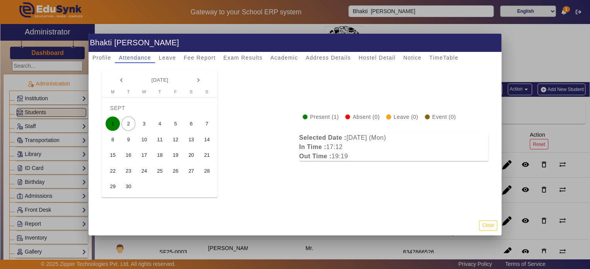
click at [130, 124] on span "2" at bounding box center [128, 123] width 14 height 14
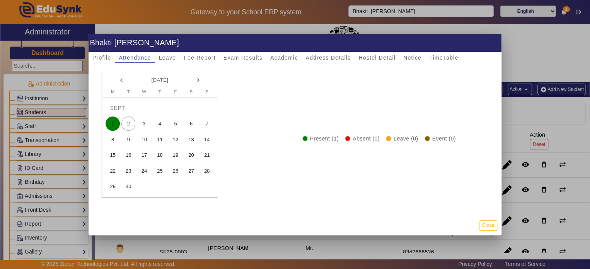
click at [165, 157] on button "18" at bounding box center [160, 155] width 16 height 16
click at [109, 125] on span "1" at bounding box center [113, 123] width 14 height 14
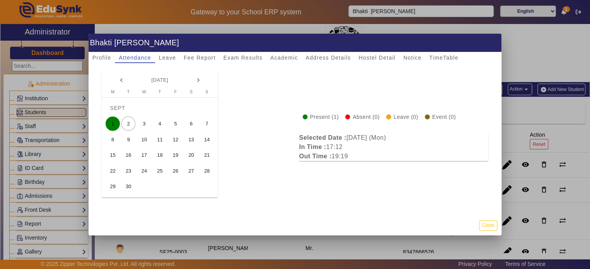
click at [126, 125] on span "2" at bounding box center [128, 123] width 14 height 14
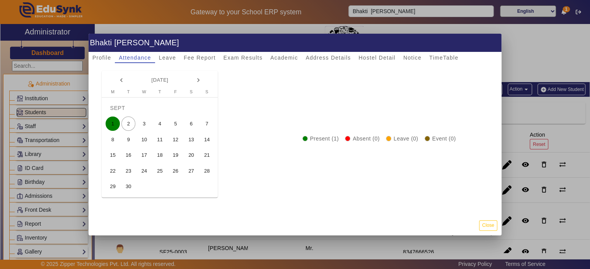
click at [113, 125] on span "1" at bounding box center [113, 123] width 14 height 14
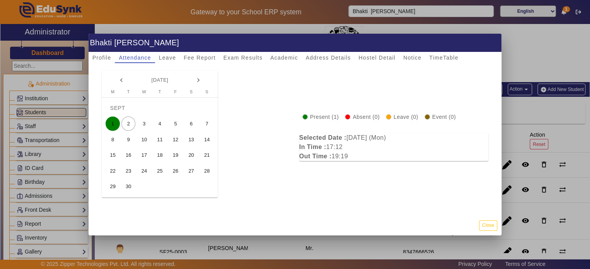
click at [134, 124] on button "2" at bounding box center [129, 124] width 16 height 16
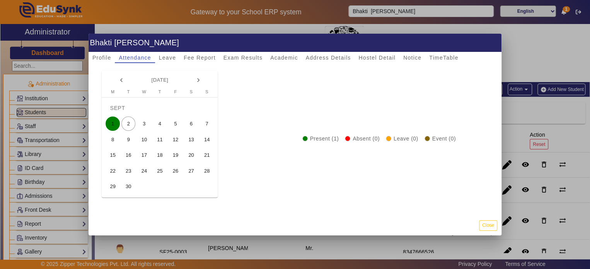
click at [144, 123] on span "3" at bounding box center [144, 123] width 14 height 14
click at [113, 122] on span "1" at bounding box center [113, 123] width 14 height 14
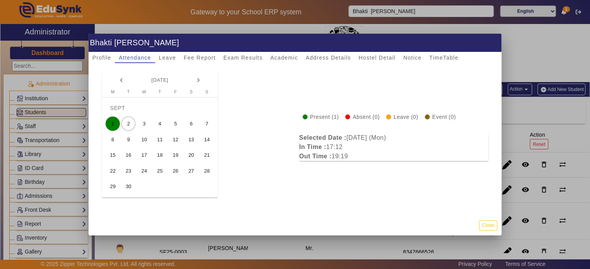
click at [43, 171] on div at bounding box center [295, 134] width 590 height 269
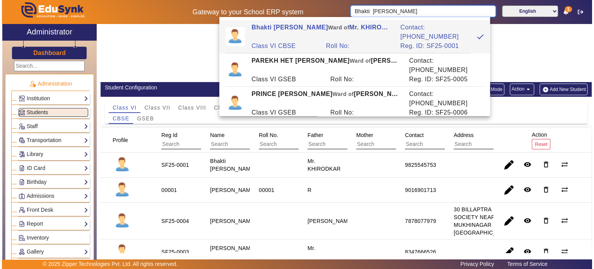
scroll to position [133, 0]
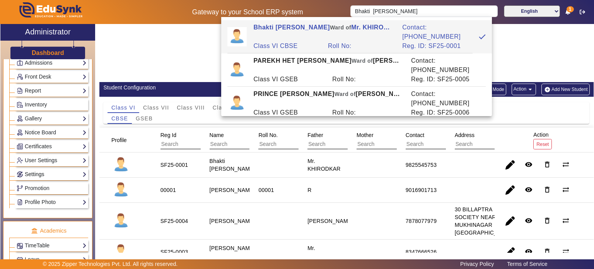
click at [60, 171] on link "Settings" at bounding box center [52, 174] width 70 height 9
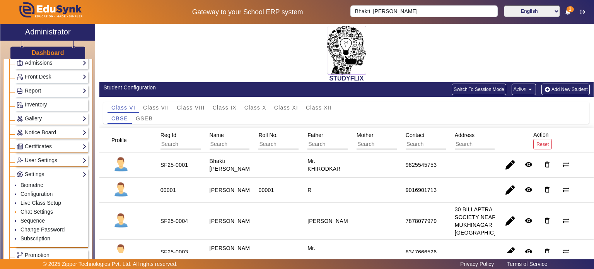
click at [42, 208] on link "Chat Settings" at bounding box center [36, 211] width 32 height 6
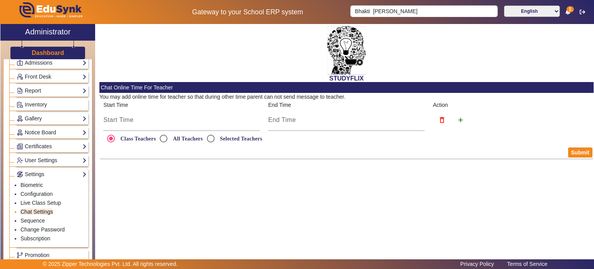
radio input "true"
click at [41, 217] on link "Sequence" at bounding box center [32, 220] width 24 height 6
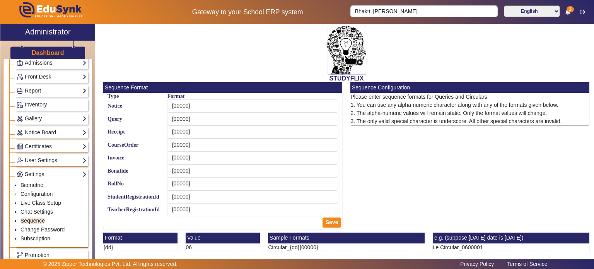
click at [40, 191] on link "Configuration" at bounding box center [36, 194] width 32 height 6
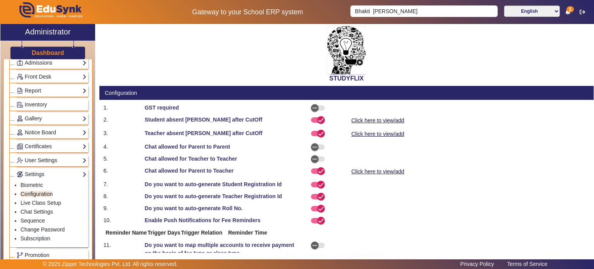
select select "AfterDueDate"
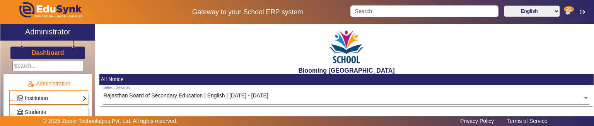
scroll to position [140, 0]
